Goal: Obtain resource: Obtain resource

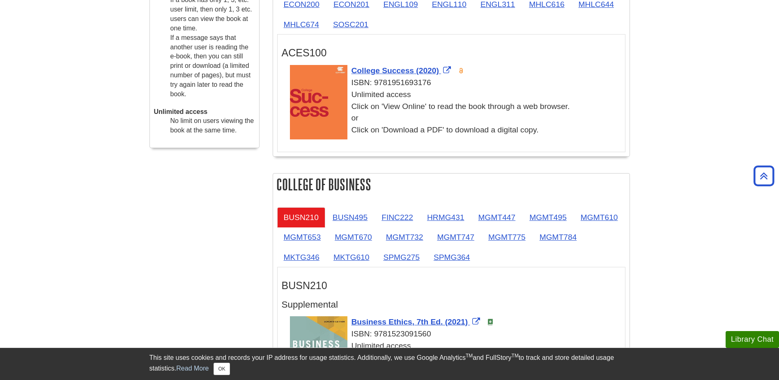
scroll to position [123, 0]
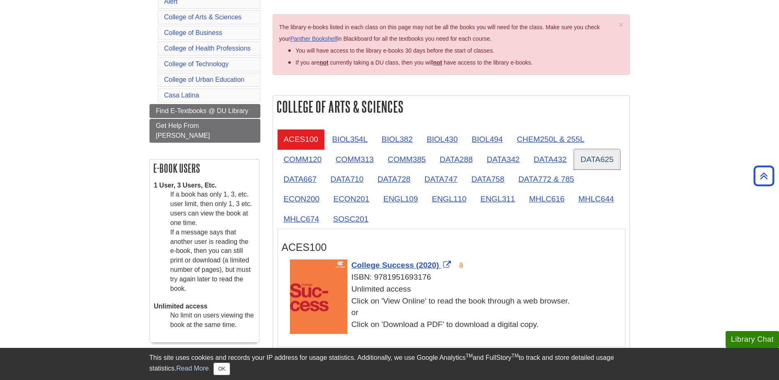
click at [595, 157] on link "DATA625" at bounding box center [597, 159] width 46 height 20
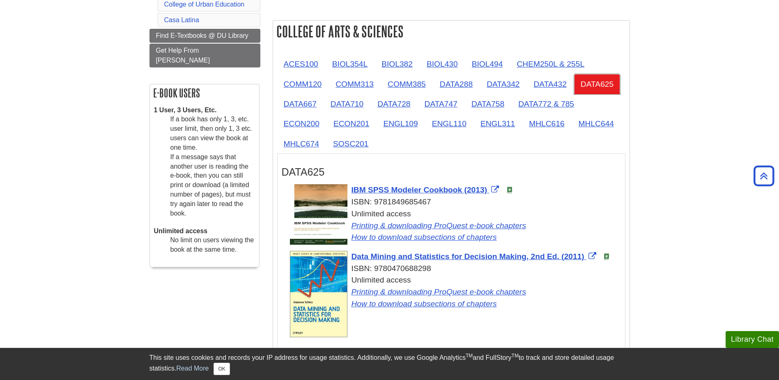
scroll to position [205, 0]
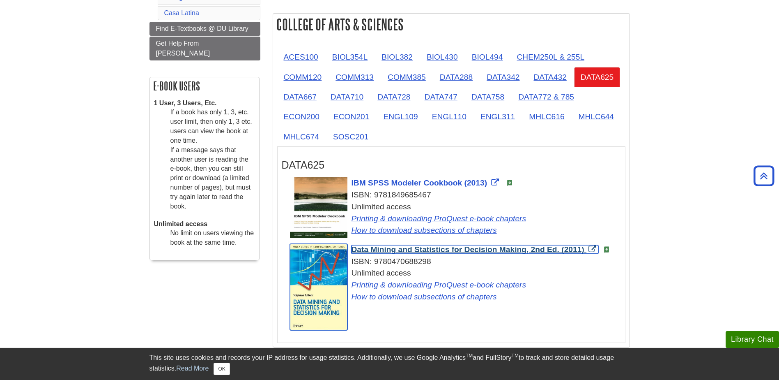
click at [443, 249] on span "Data Mining and Statistics for Decision Making, 2nd Ed. (2011)" at bounding box center [468, 249] width 233 height 9
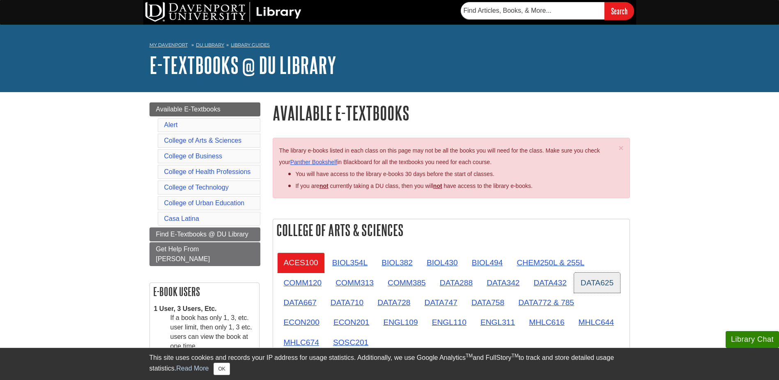
click at [591, 284] on link "DATA625" at bounding box center [597, 282] width 46 height 20
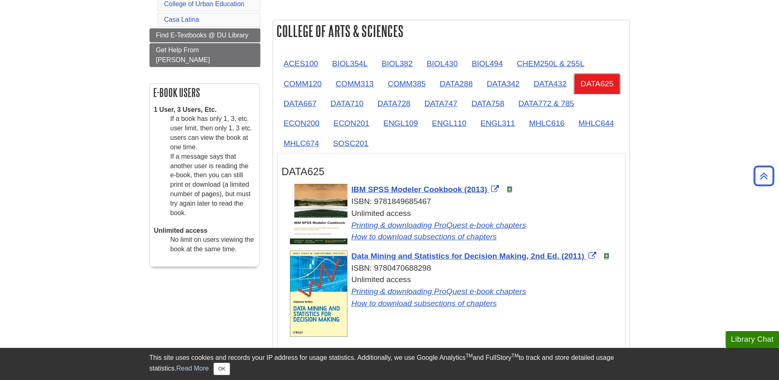
scroll to position [246, 0]
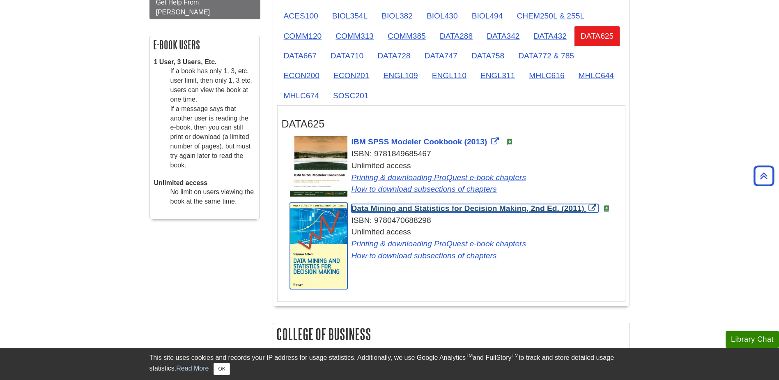
click at [401, 209] on span "Data Mining and Statistics for Decision Making, 2nd Ed. (2011)" at bounding box center [468, 208] width 233 height 9
click at [386, 207] on span "Data Mining and Statistics for Decision Making, 2nd Ed. (2011)" at bounding box center [468, 208] width 233 height 9
